Goal: Leave review/rating: Share an evaluation or opinion about a product, service, or content

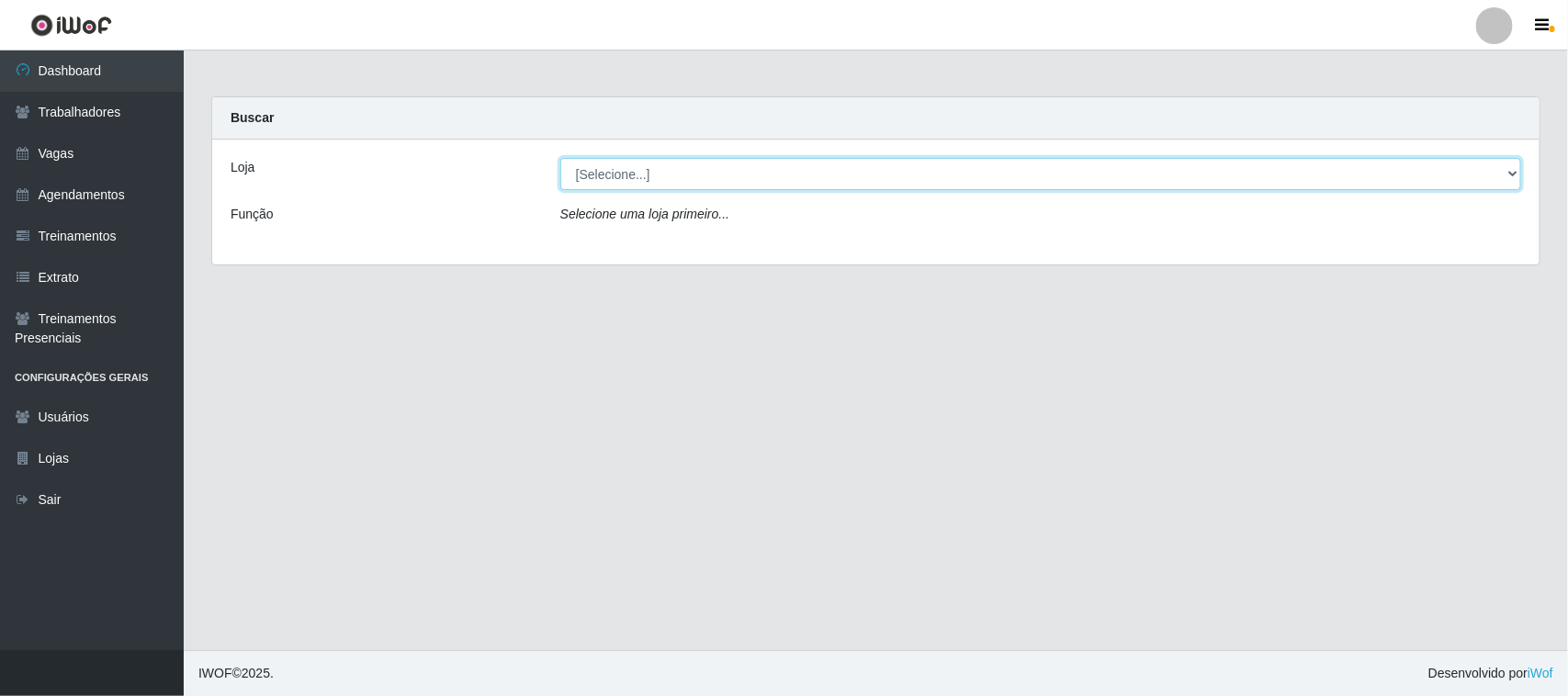
click at [641, 168] on select "[Selecione...] Nordestão - [GEOGRAPHIC_DATA]" at bounding box center [1041, 174] width 961 height 32
select select "420"
click at [560, 158] on select "[Selecione...] Nordestão - [GEOGRAPHIC_DATA]" at bounding box center [1041, 174] width 961 height 32
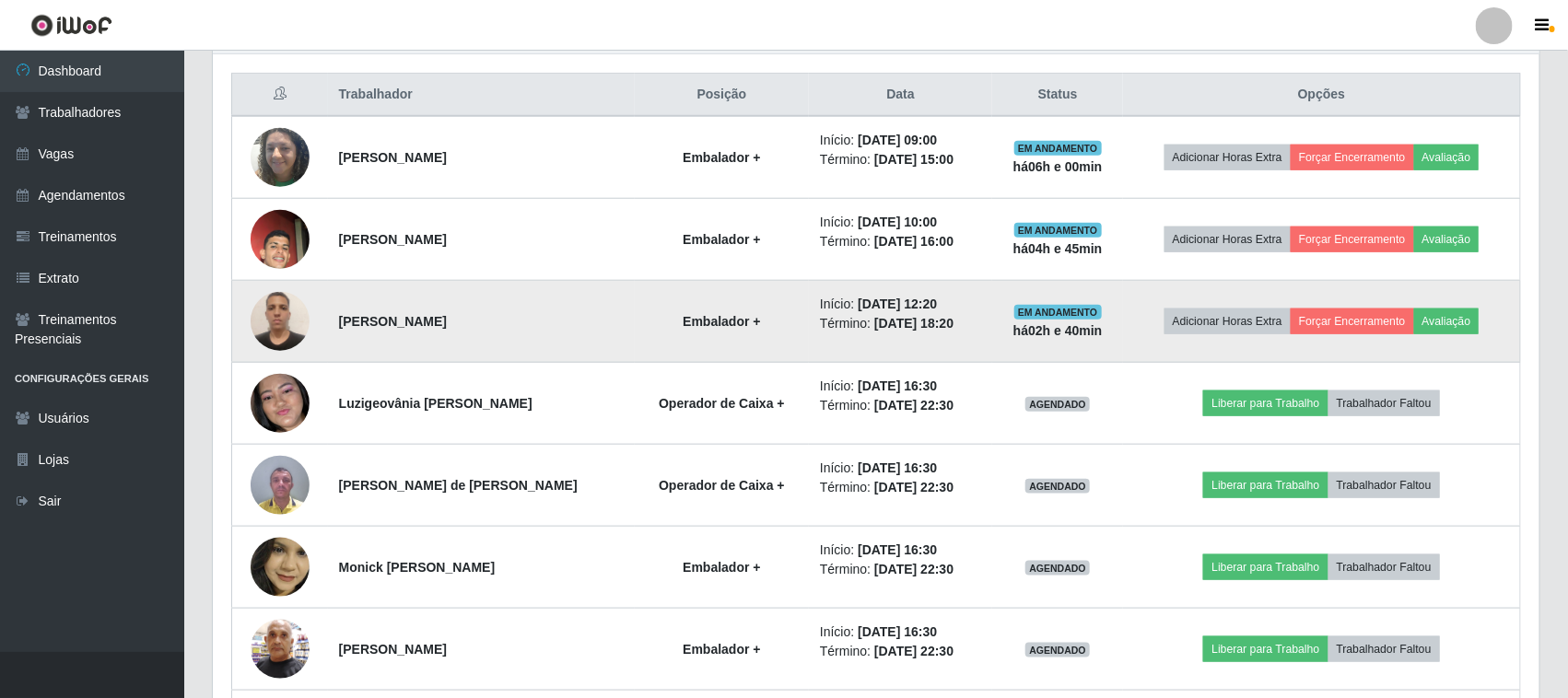
scroll to position [576, 0]
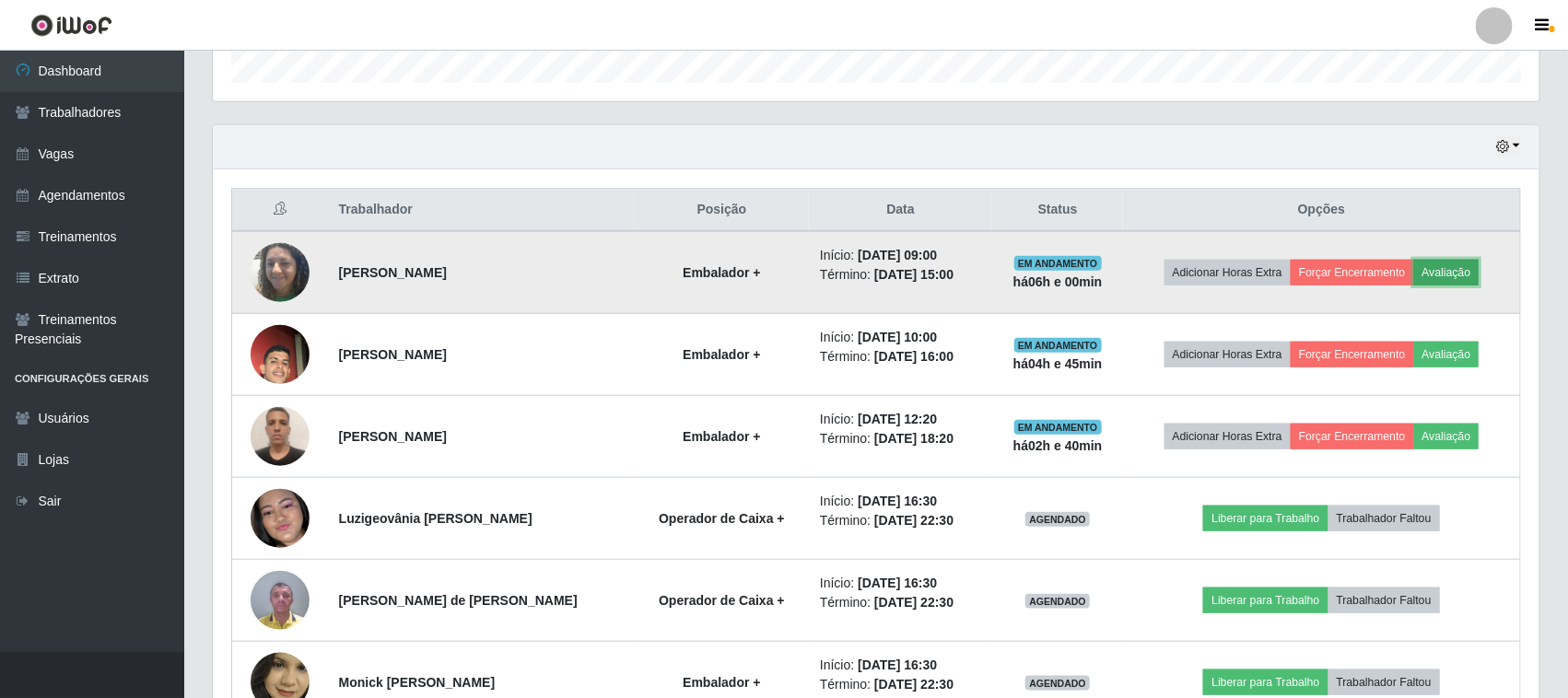
click at [1452, 272] on button "Avaliação" at bounding box center [1447, 273] width 65 height 26
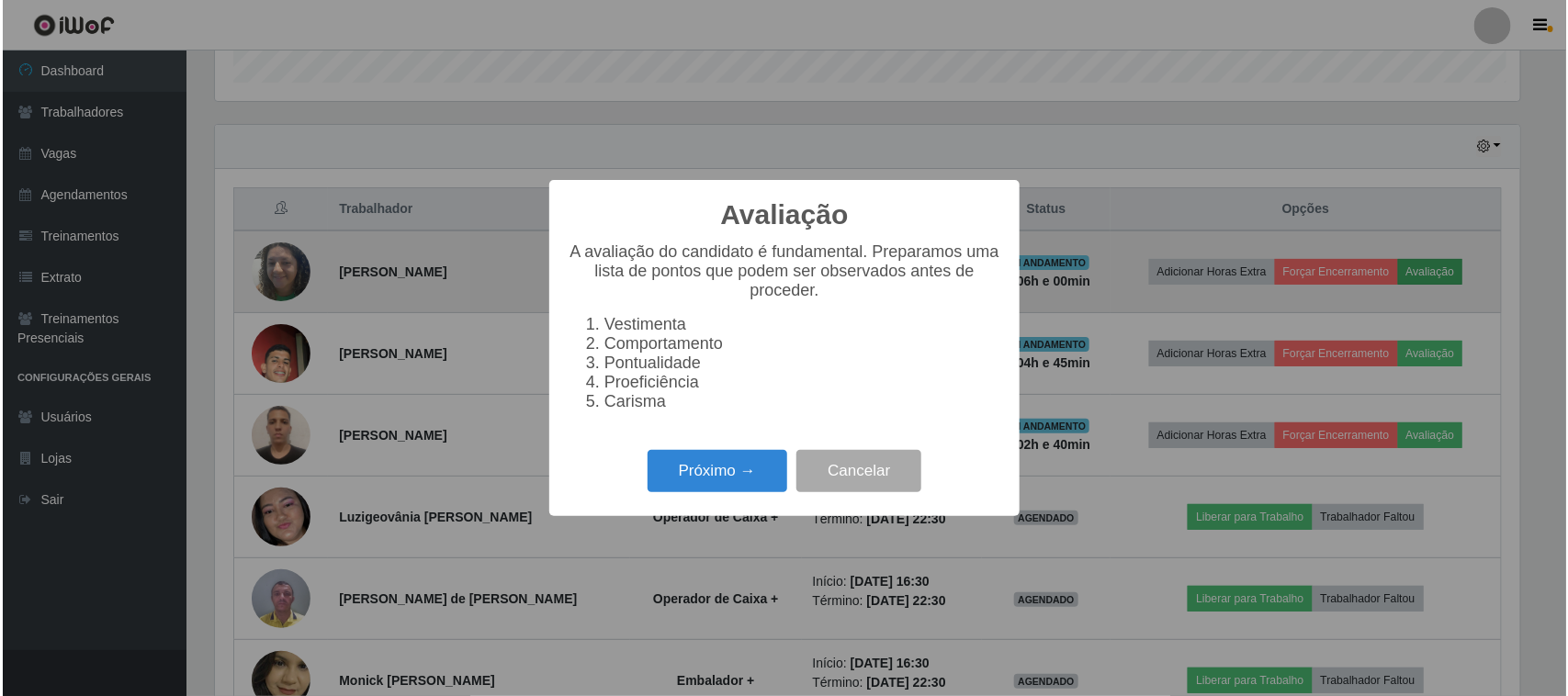
scroll to position [382, 1310]
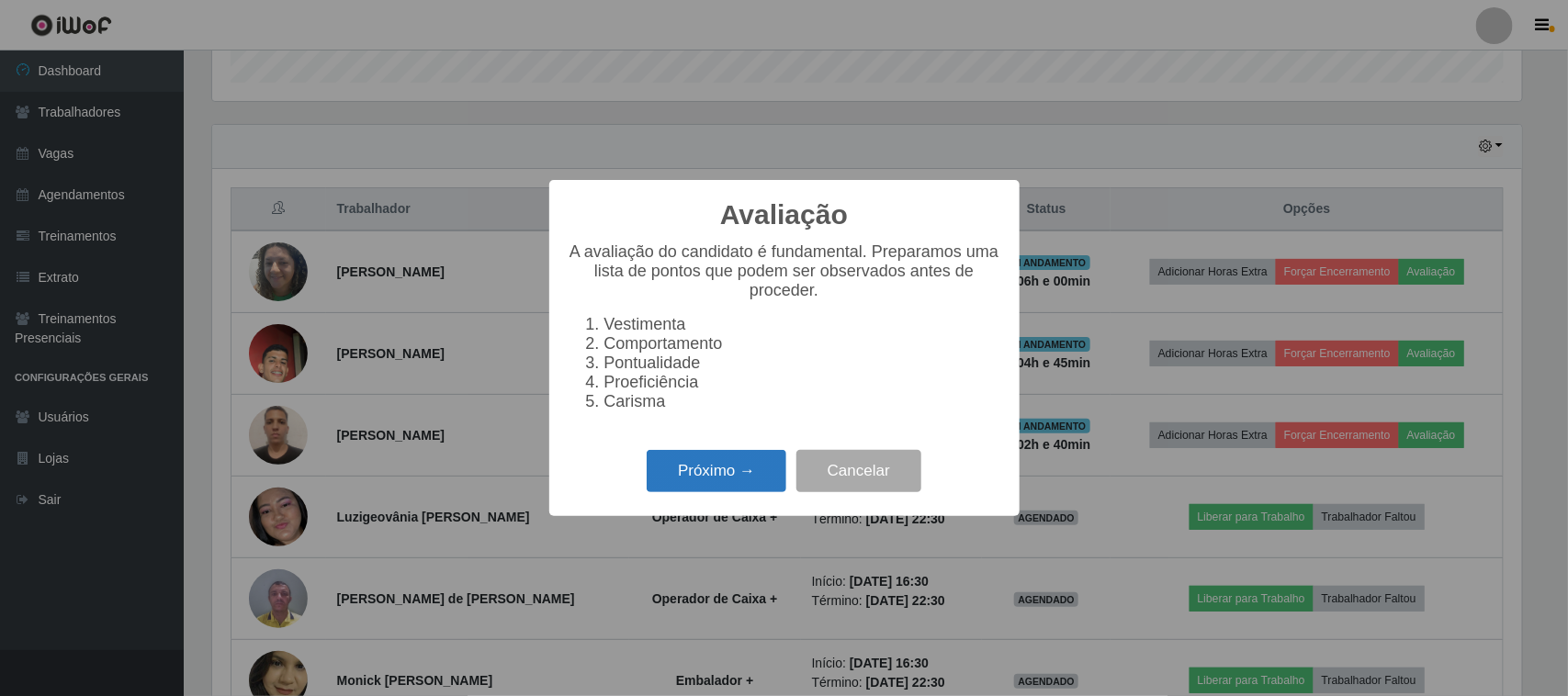
click at [717, 484] on button "Próximo →" at bounding box center [716, 471] width 139 height 43
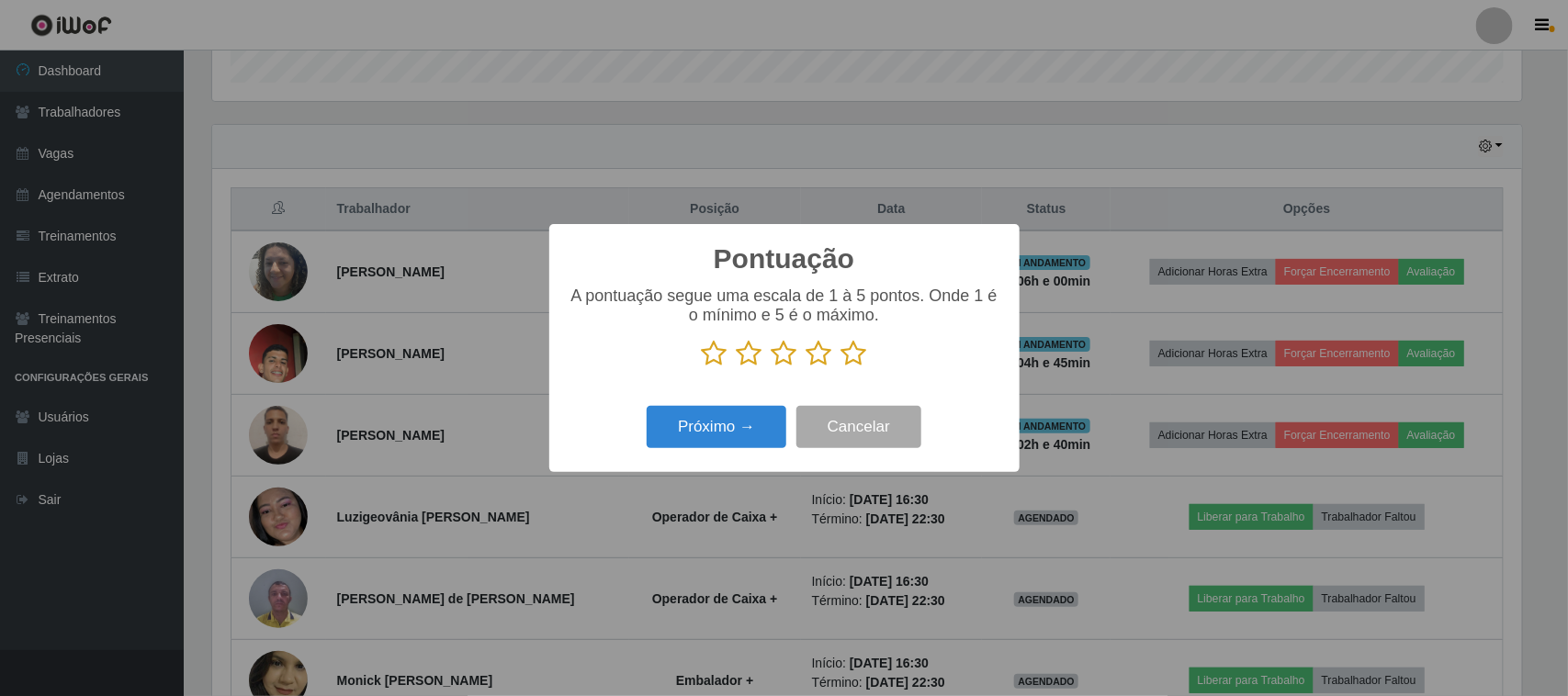
click at [846, 357] on icon at bounding box center [854, 354] width 26 height 28
click at [842, 367] on input "radio" at bounding box center [842, 367] width 0 height 0
click at [733, 423] on button "Próximo →" at bounding box center [716, 427] width 139 height 43
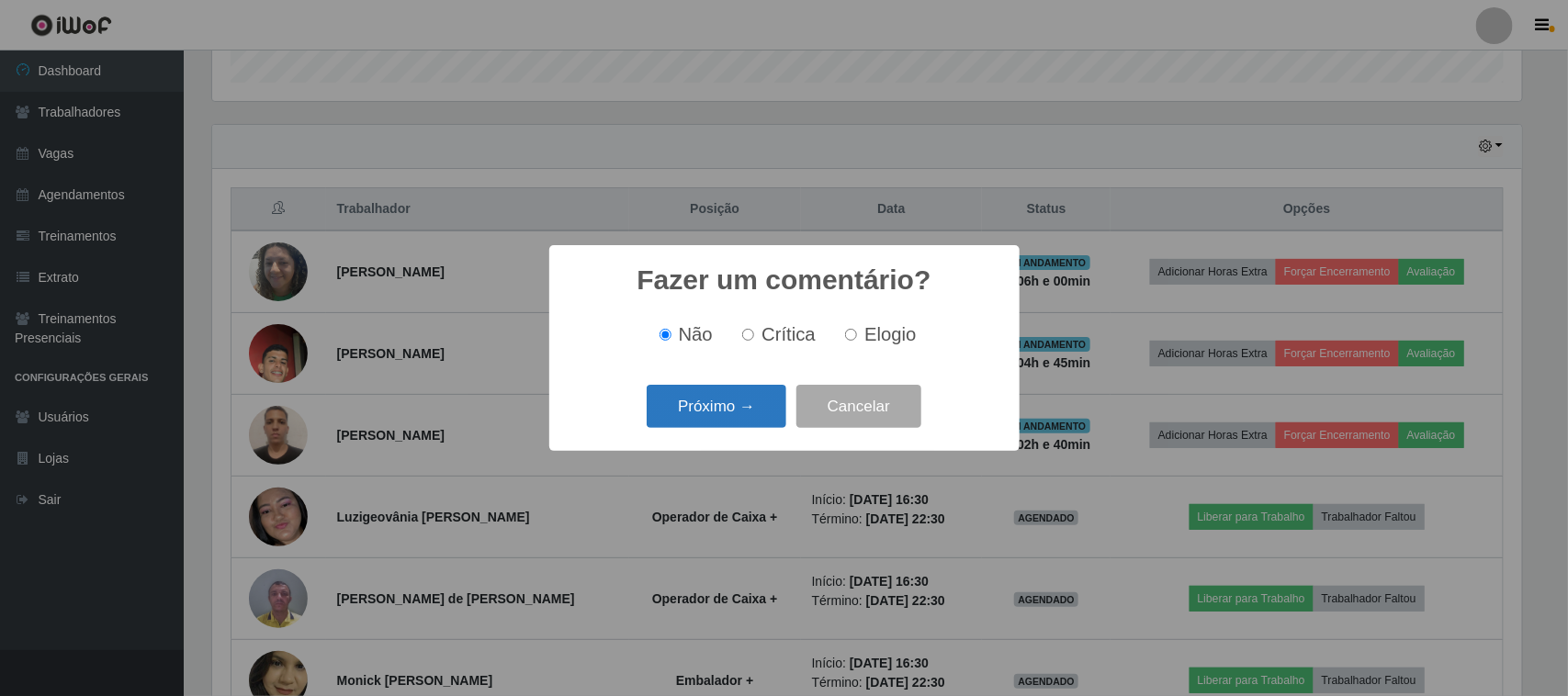
click at [744, 412] on button "Próximo →" at bounding box center [716, 406] width 139 height 43
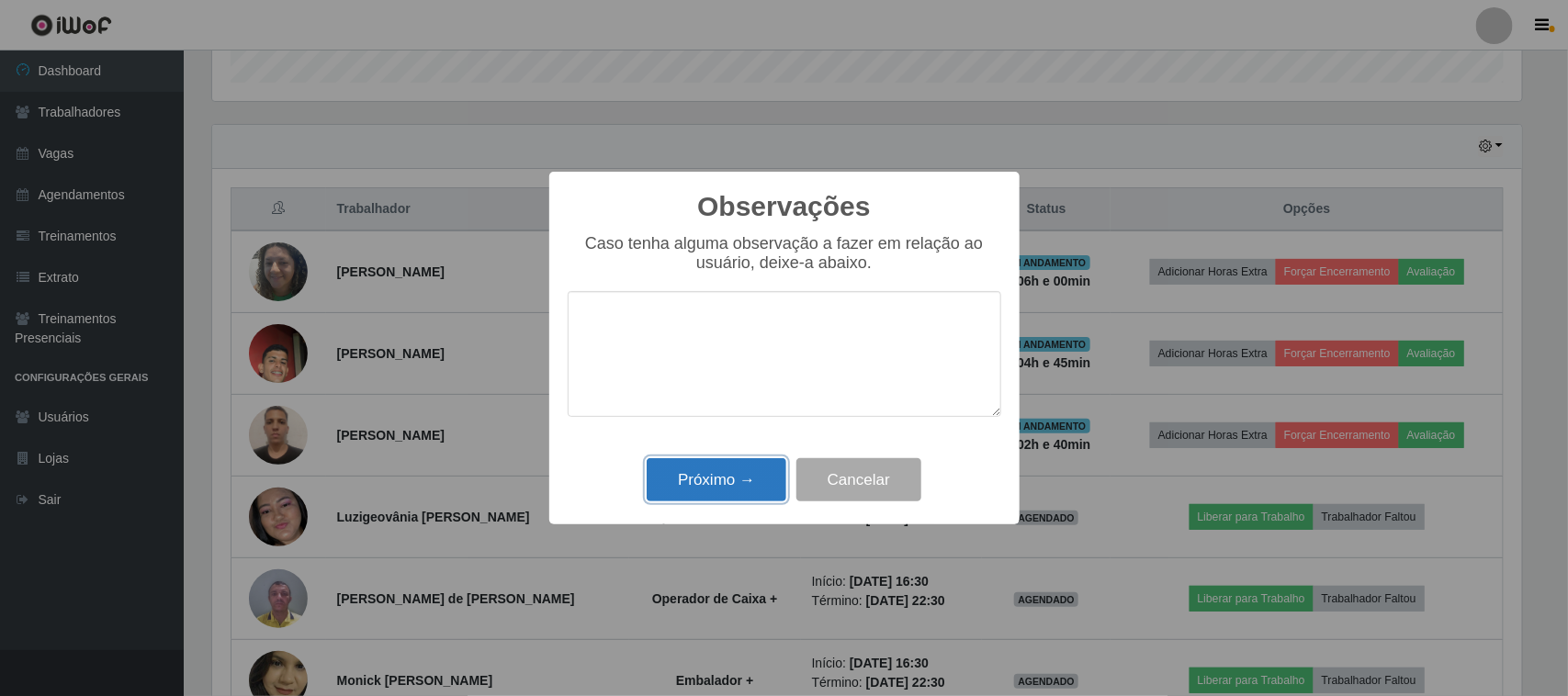
click at [730, 481] on button "Próximo →" at bounding box center [716, 480] width 139 height 43
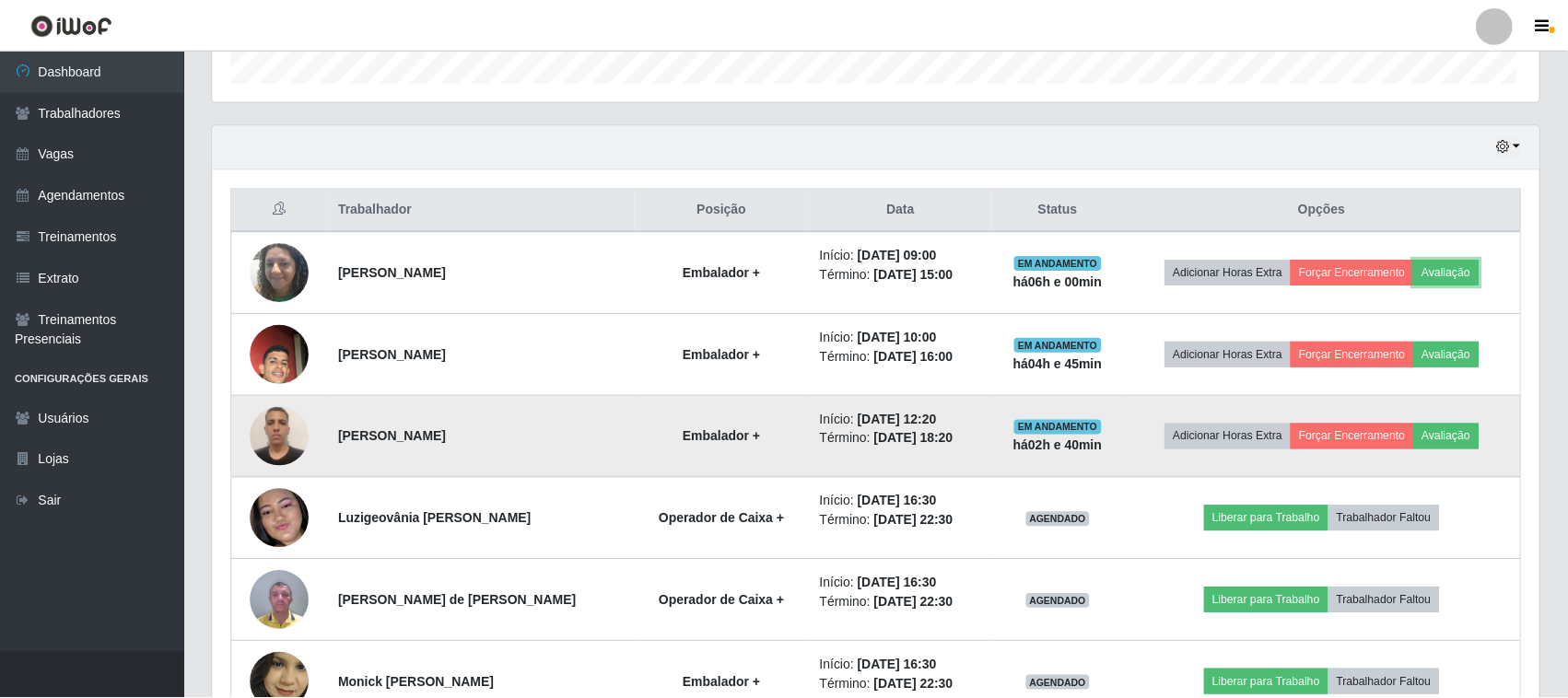
scroll to position [383, 1327]
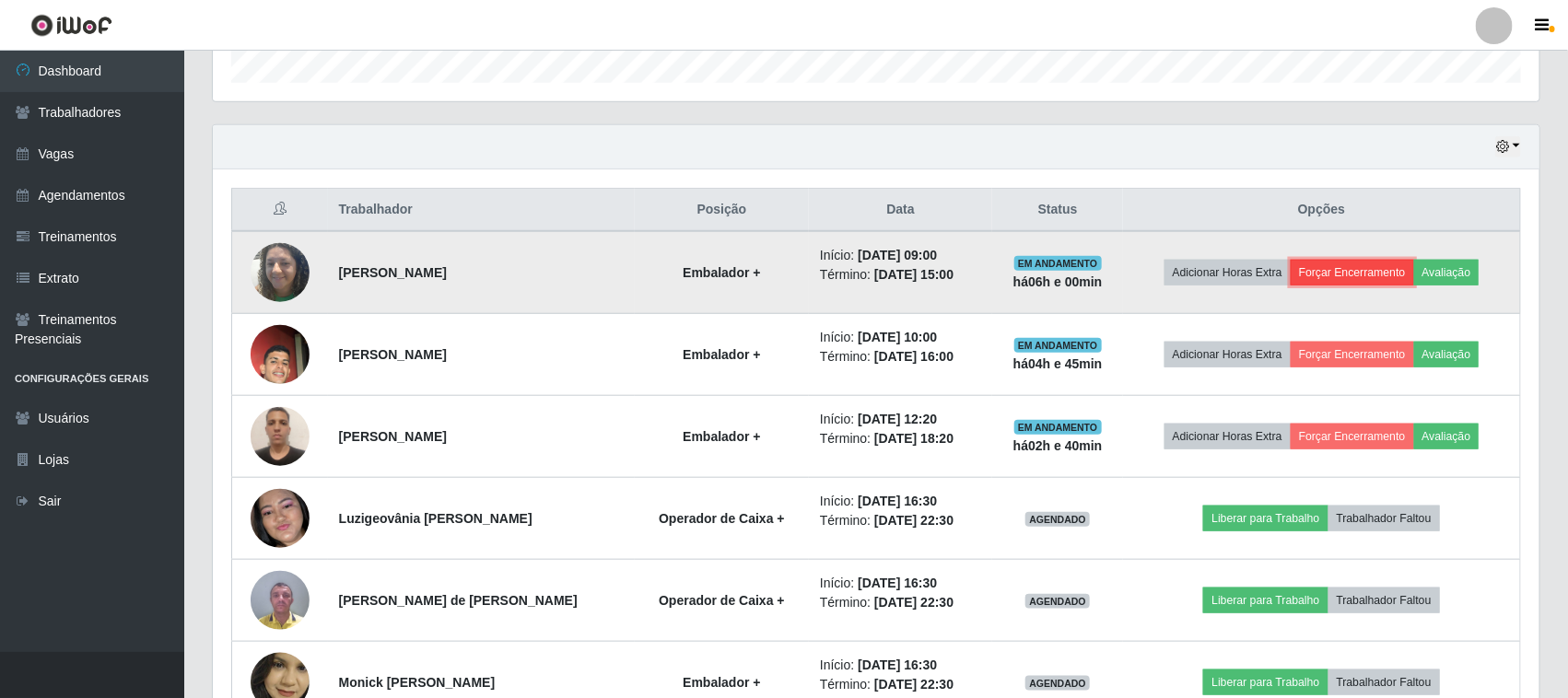
click at [1342, 270] on button "Forçar Encerramento" at bounding box center [1352, 273] width 123 height 26
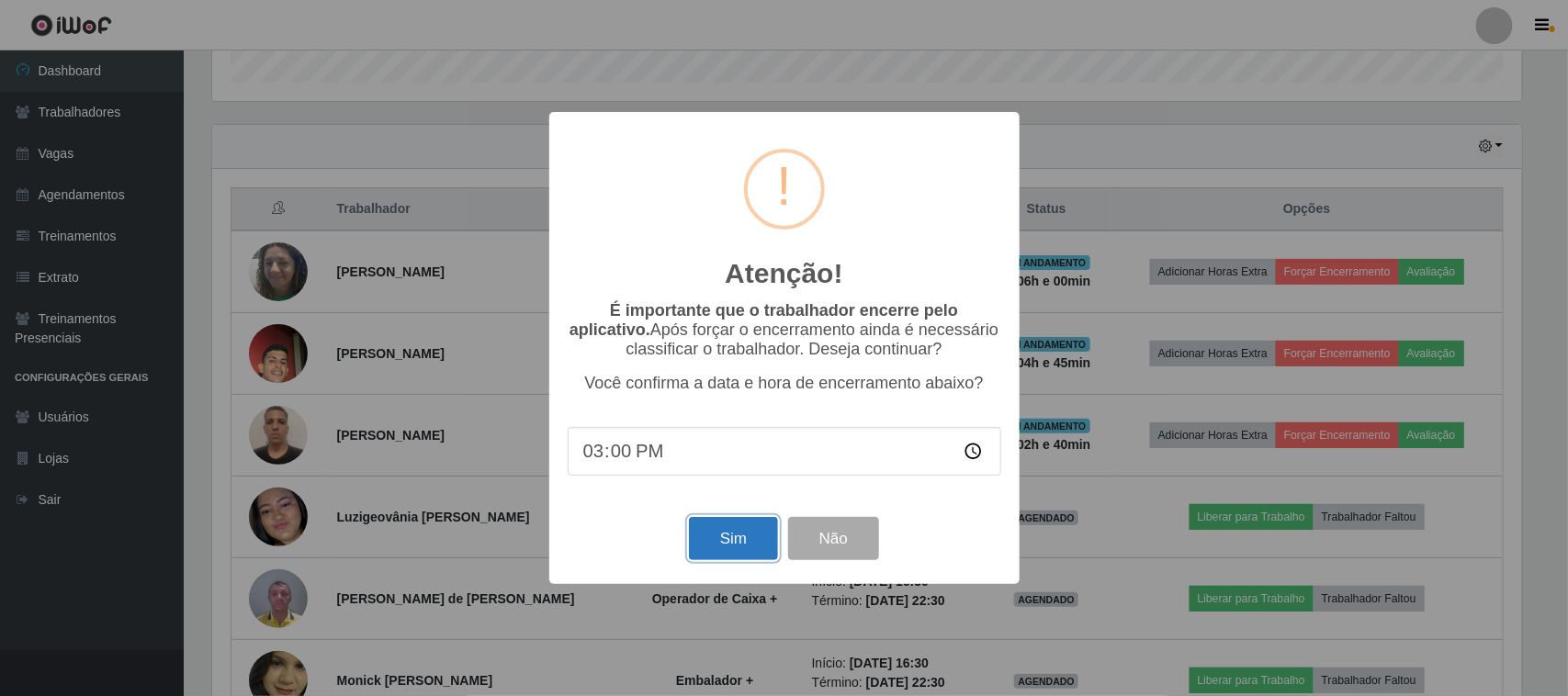
click at [743, 543] on button "Sim" at bounding box center [733, 538] width 89 height 43
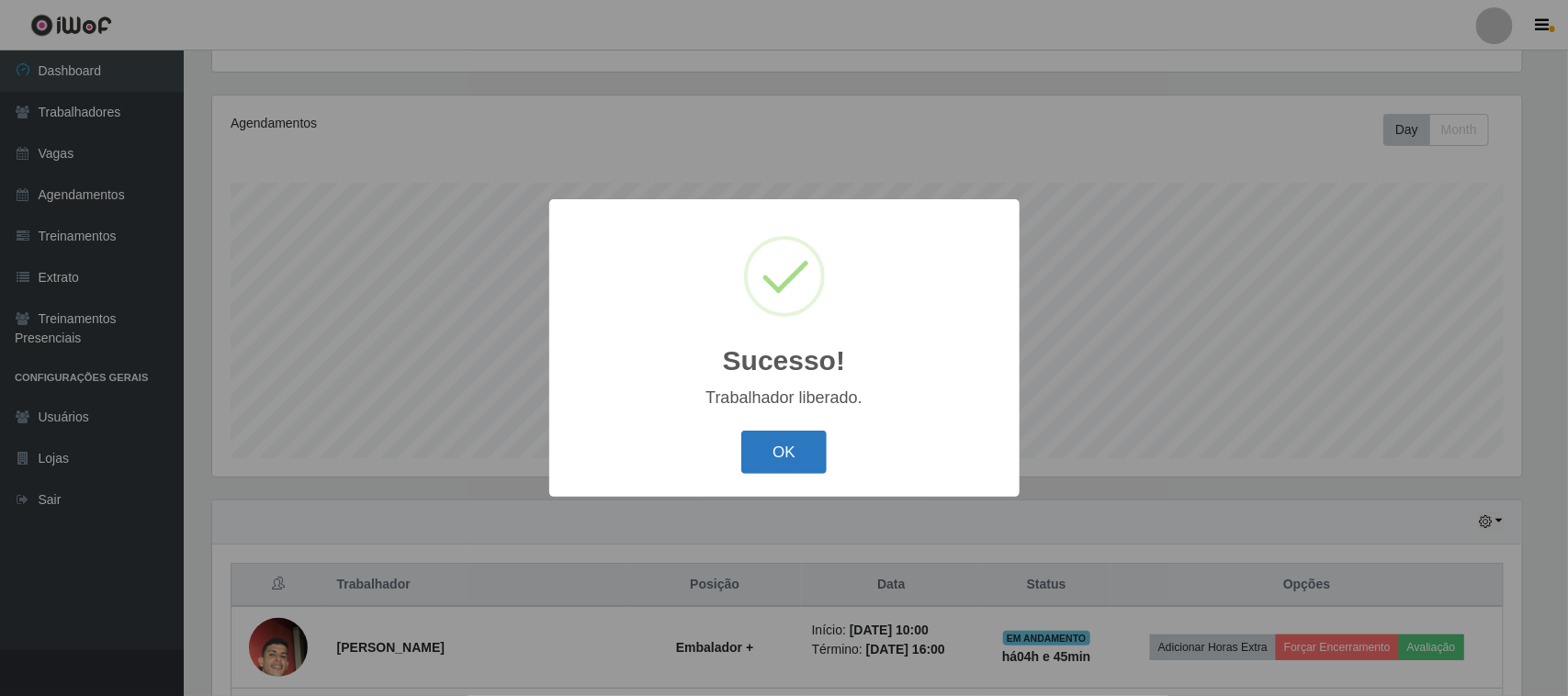
click at [782, 457] on button "OK" at bounding box center [784, 452] width 86 height 43
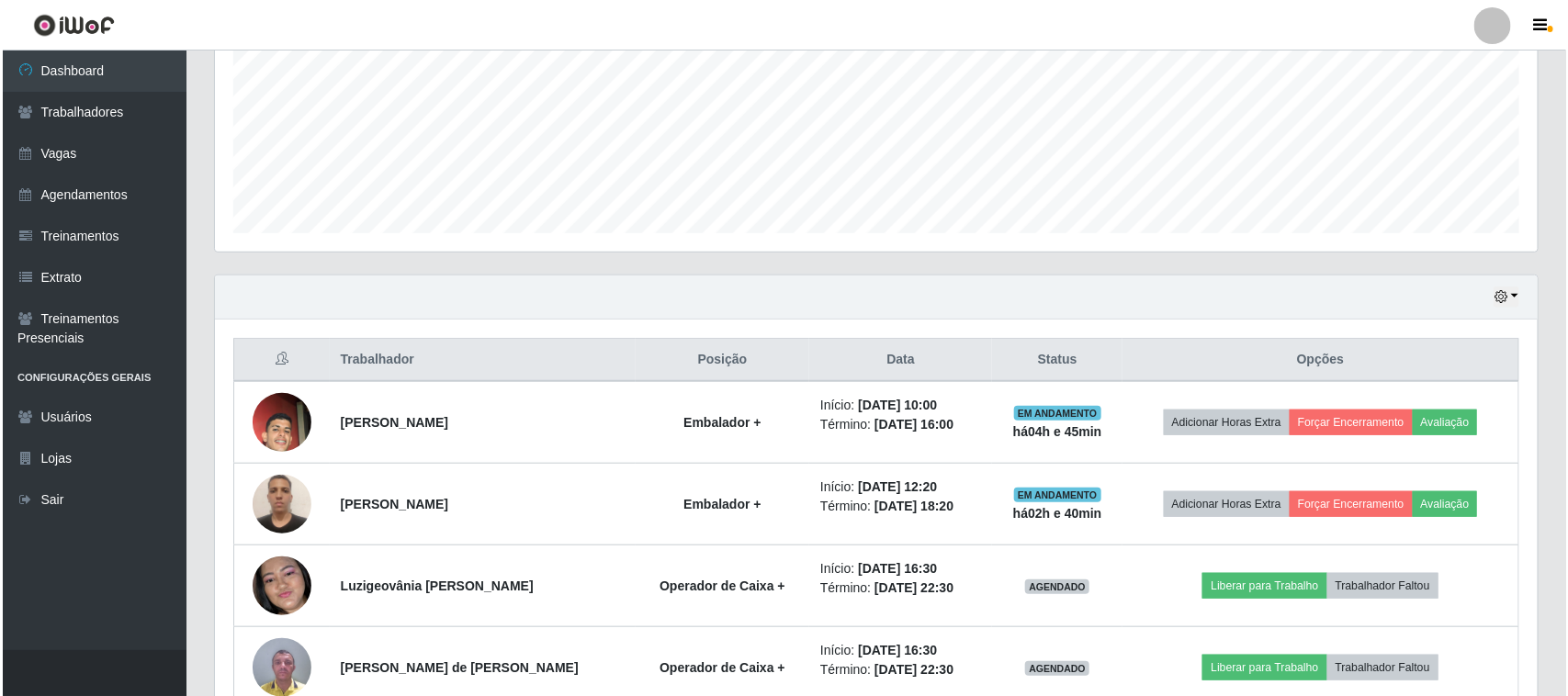
scroll to position [428, 0]
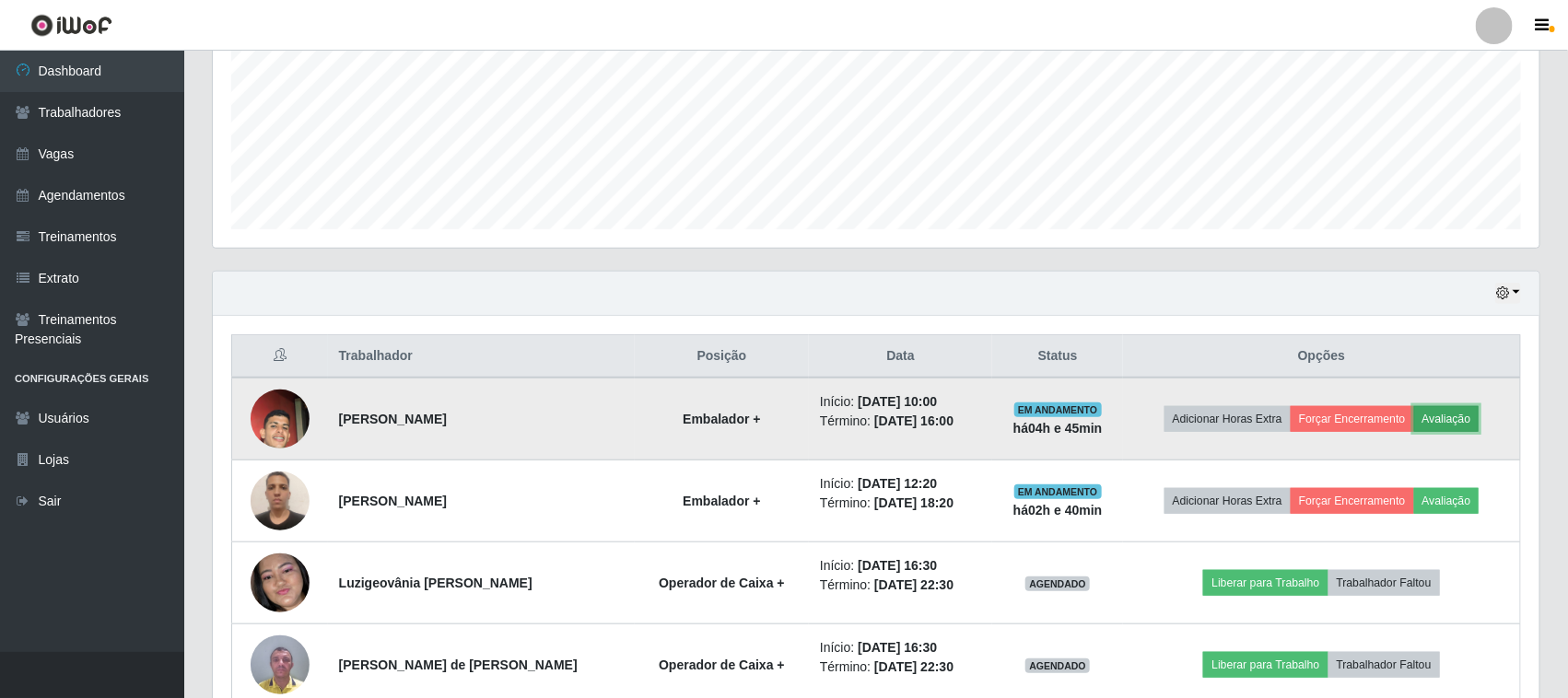
click at [1449, 415] on button "Avaliação" at bounding box center [1447, 419] width 65 height 26
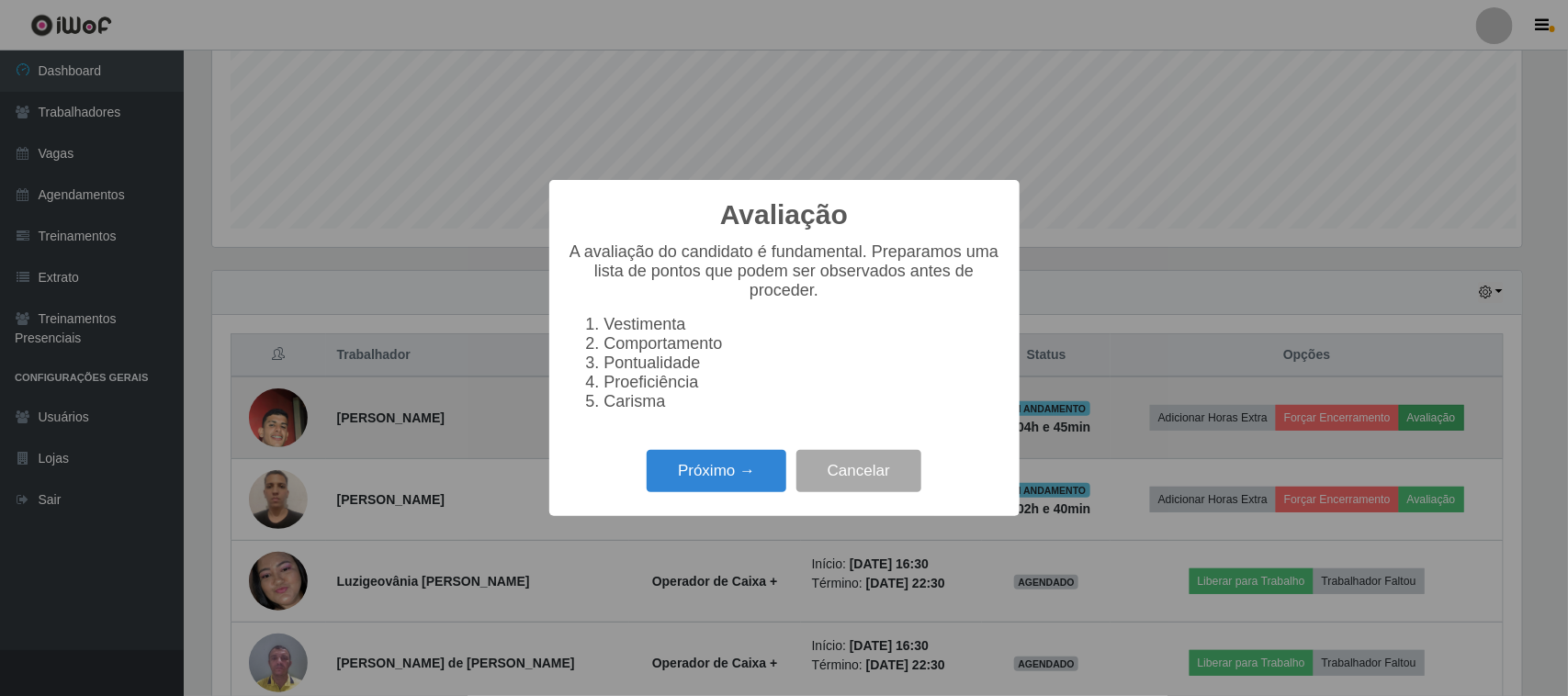
scroll to position [382, 1310]
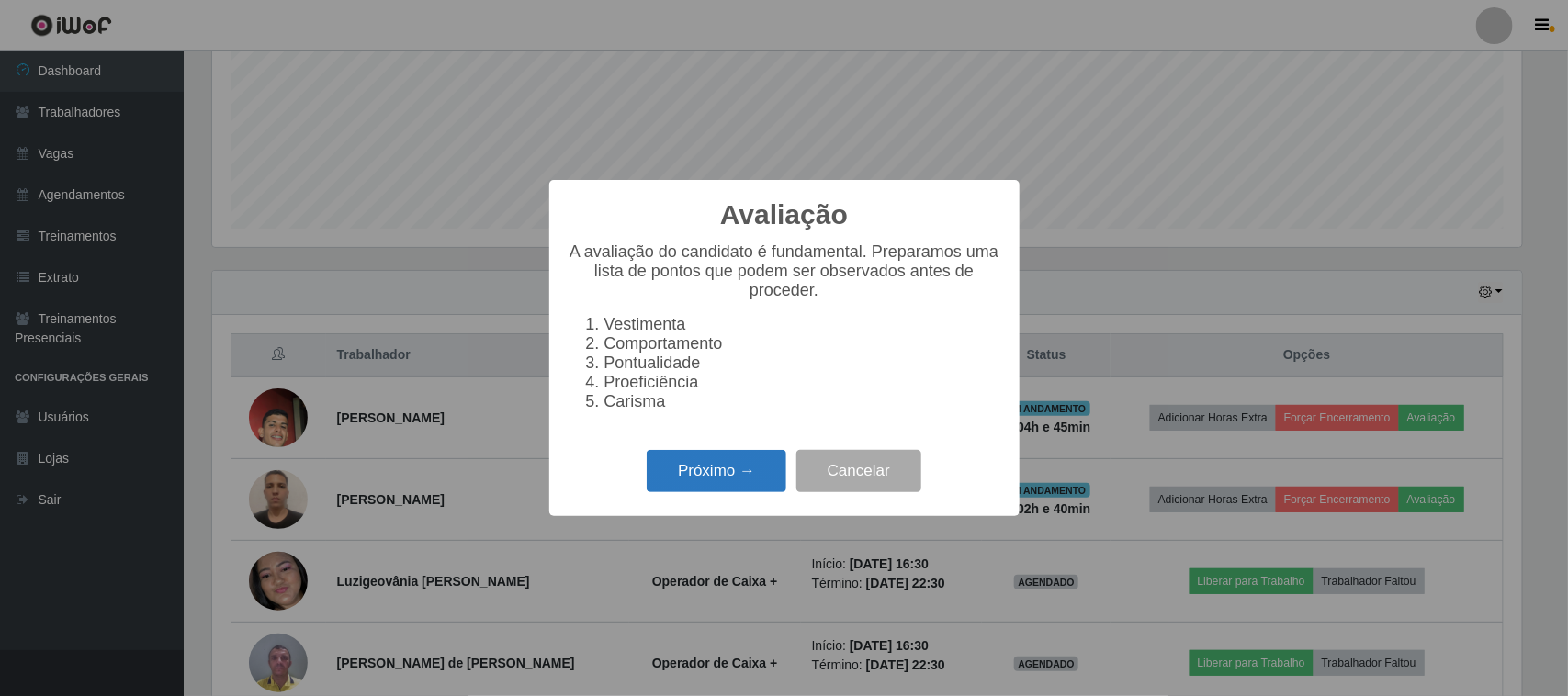
click at [708, 475] on button "Próximo →" at bounding box center [716, 471] width 139 height 43
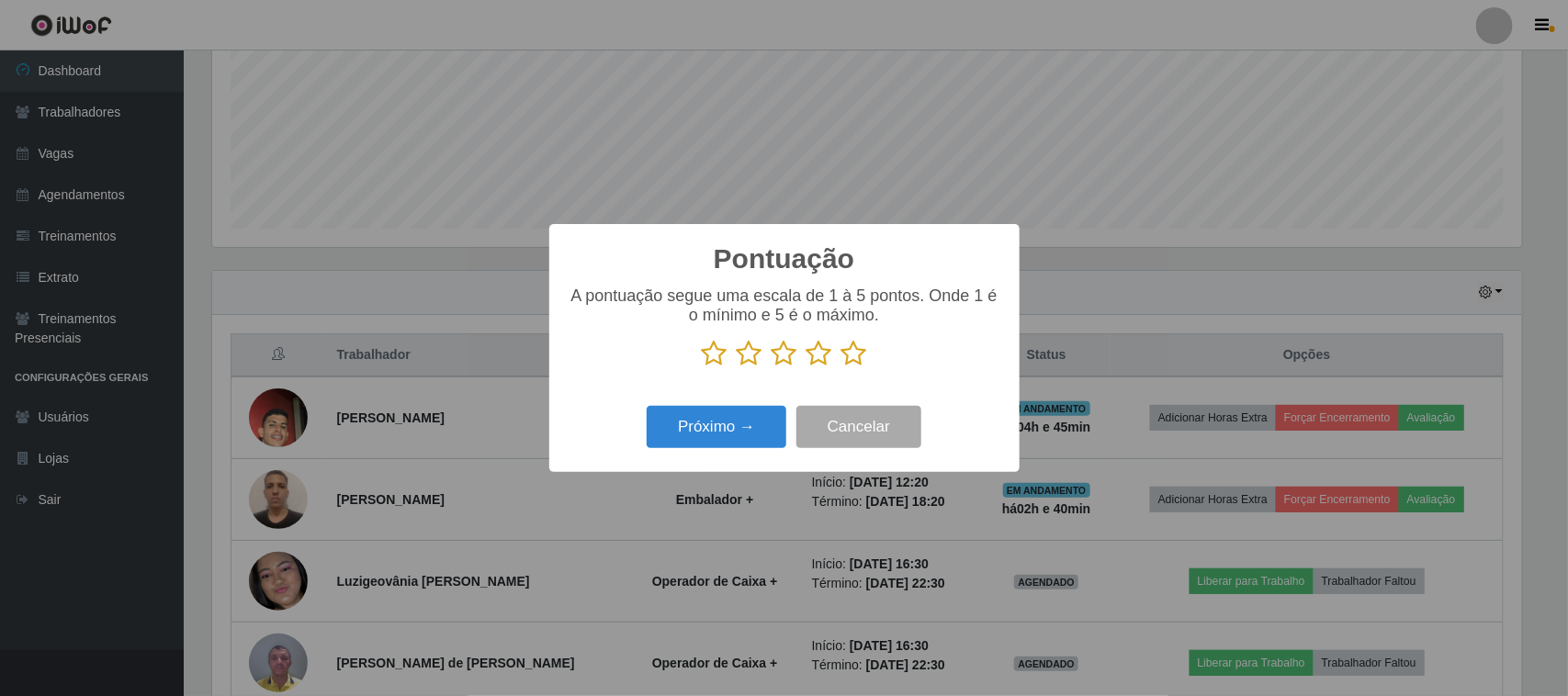
click at [718, 355] on icon at bounding box center [714, 354] width 26 height 28
click at [702, 367] on input "radio" at bounding box center [702, 367] width 0 height 0
click at [740, 425] on button "Próximo →" at bounding box center [716, 427] width 139 height 43
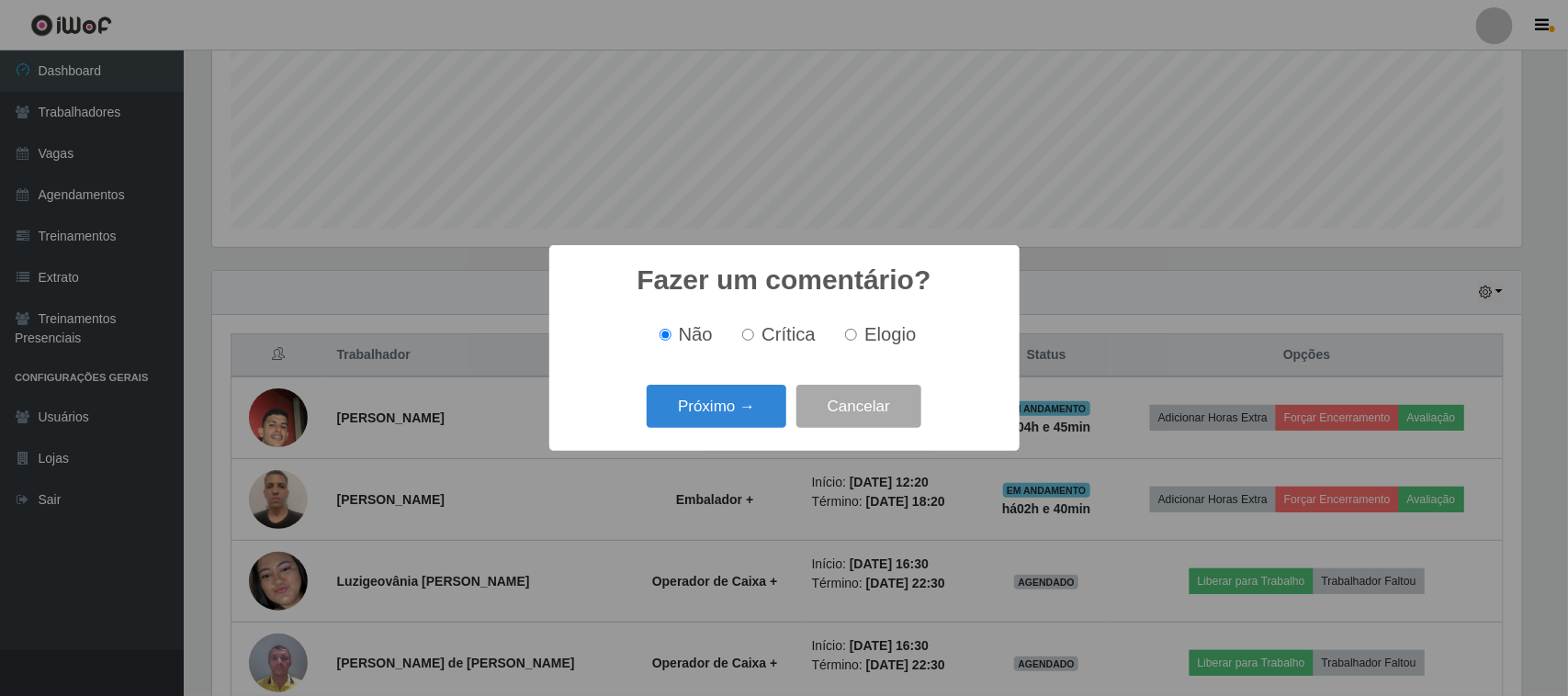
click at [771, 342] on span "Crítica" at bounding box center [788, 334] width 54 height 20
click at [754, 340] on input "Crítica" at bounding box center [748, 335] width 12 height 12
radio input "true"
click at [750, 406] on button "Próximo →" at bounding box center [716, 406] width 139 height 43
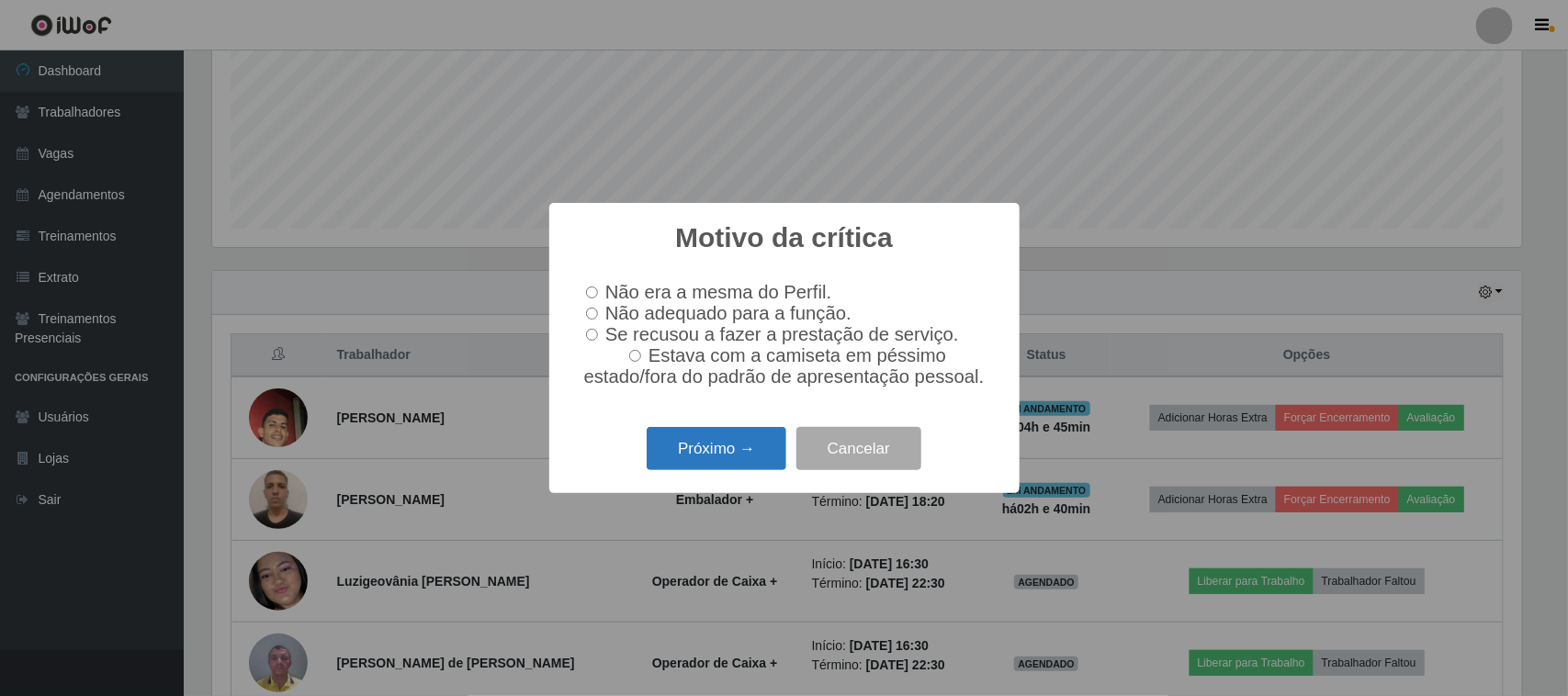
click at [730, 452] on button "Próximo →" at bounding box center [716, 448] width 139 height 43
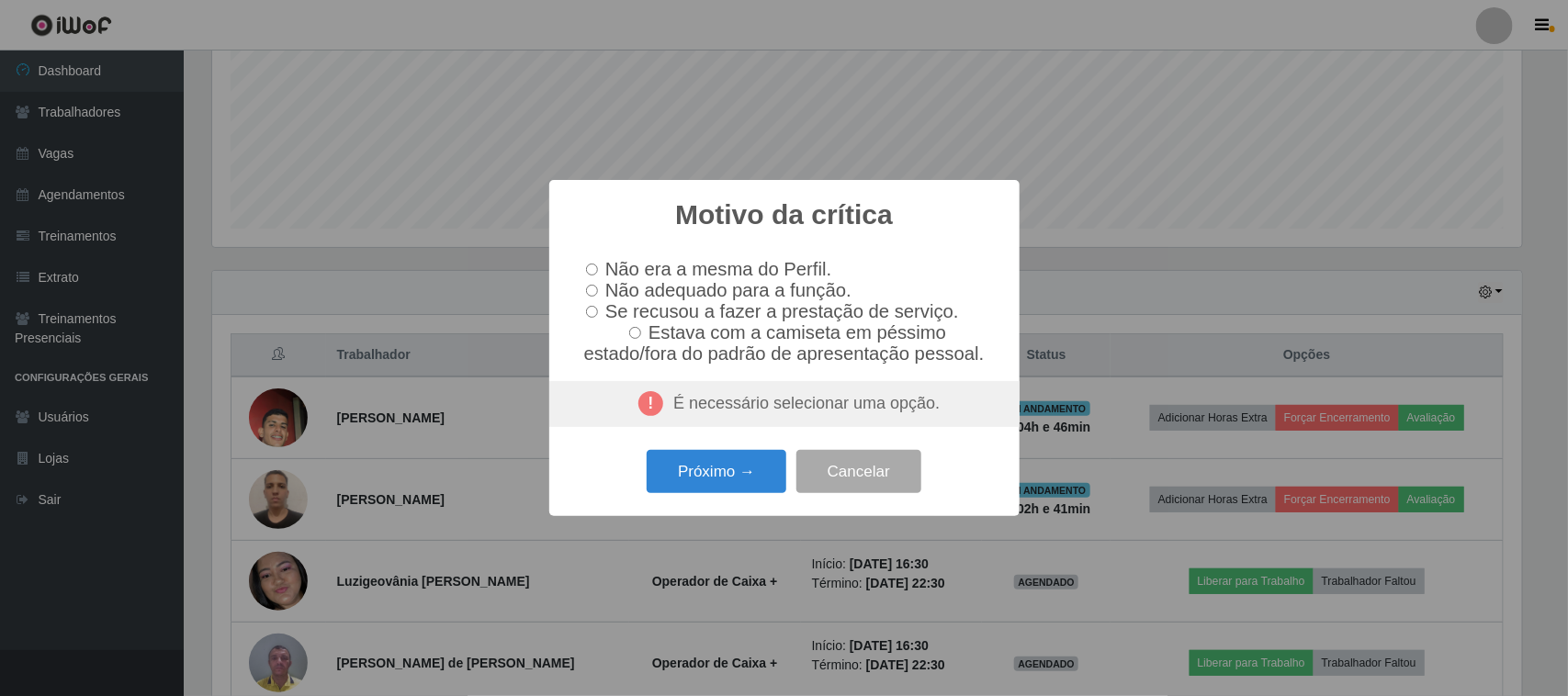
click at [676, 282] on span "Não adequado para a função." at bounding box center [728, 290] width 246 height 20
click at [598, 285] on input "Não adequado para a função." at bounding box center [592, 291] width 12 height 12
radio input "true"
click at [718, 473] on button "Próximo →" at bounding box center [716, 471] width 139 height 43
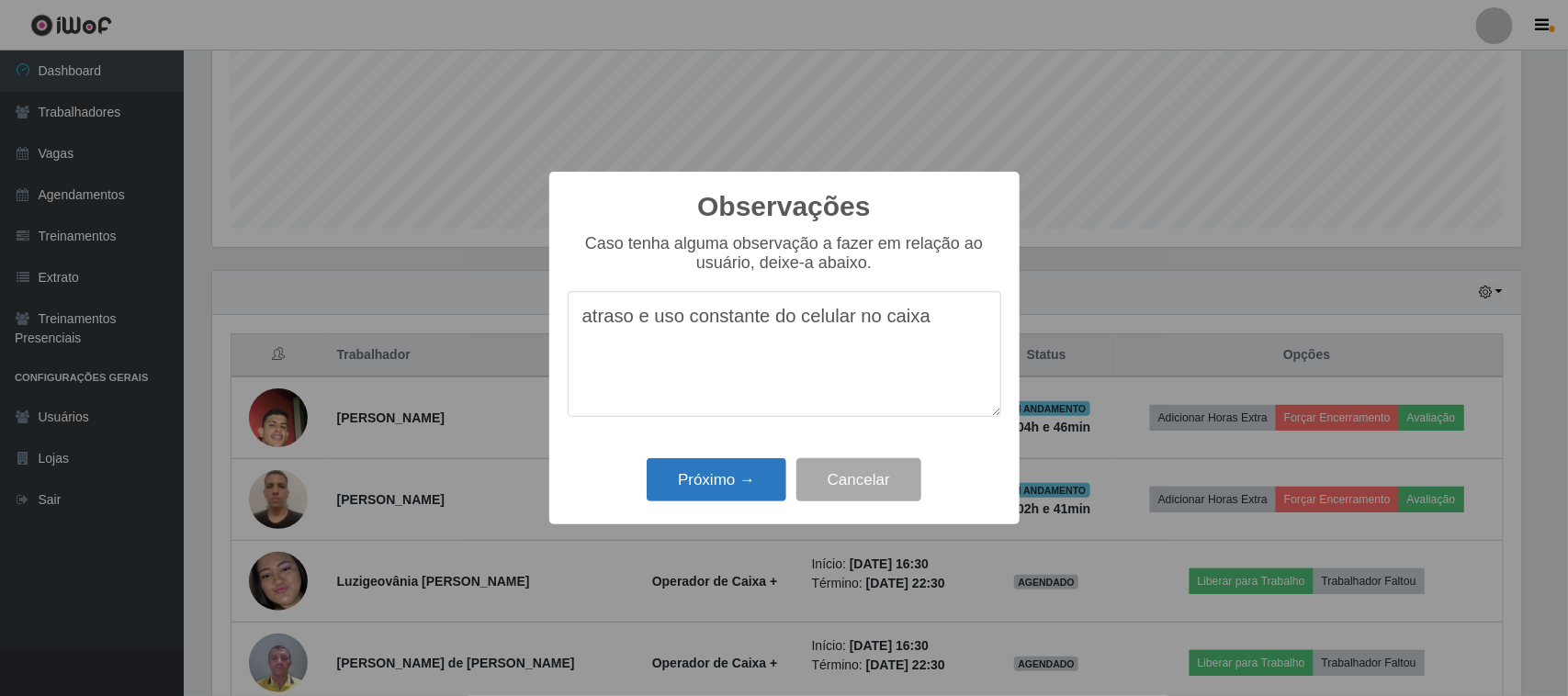
type textarea "atraso e uso constante do celular no caixa"
click at [719, 471] on button "Próximo →" at bounding box center [716, 480] width 139 height 43
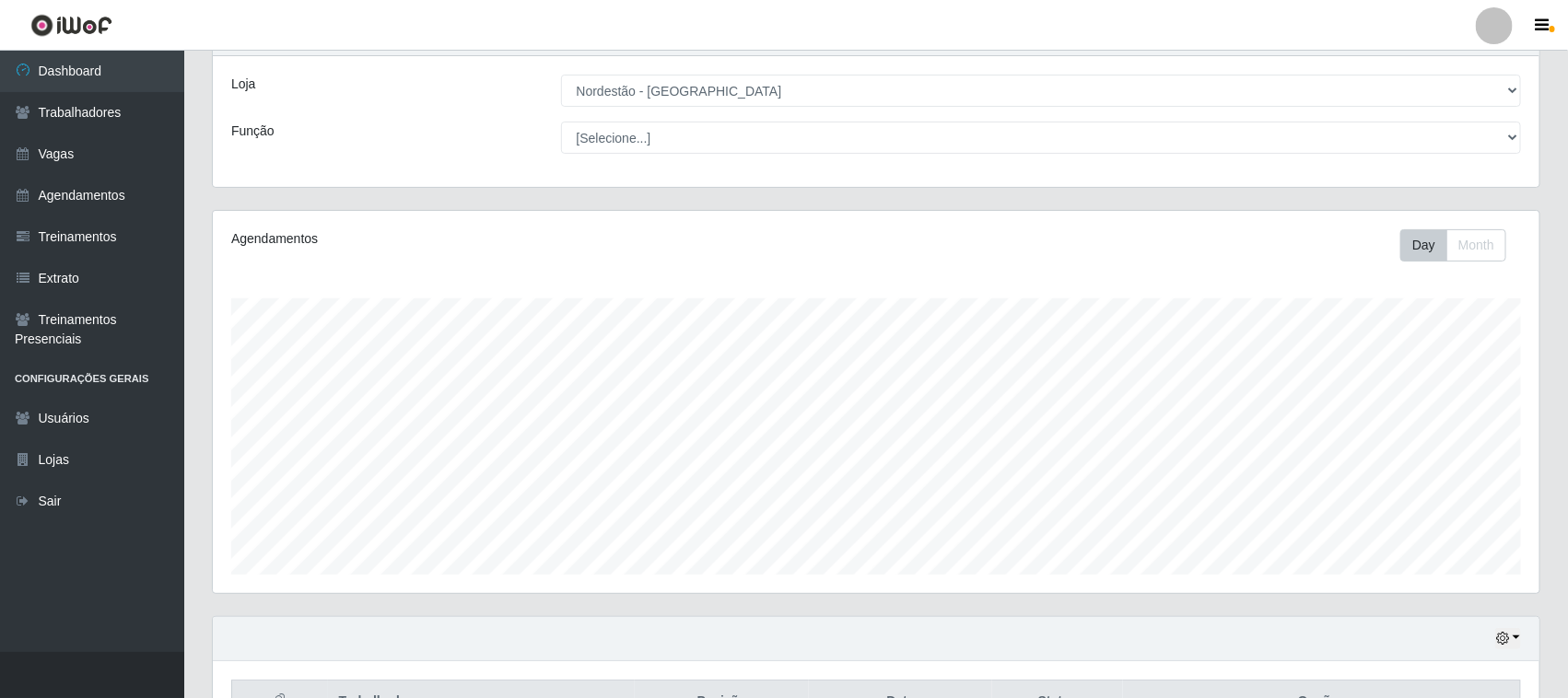
scroll to position [315, 0]
